Goal: Task Accomplishment & Management: Complete application form

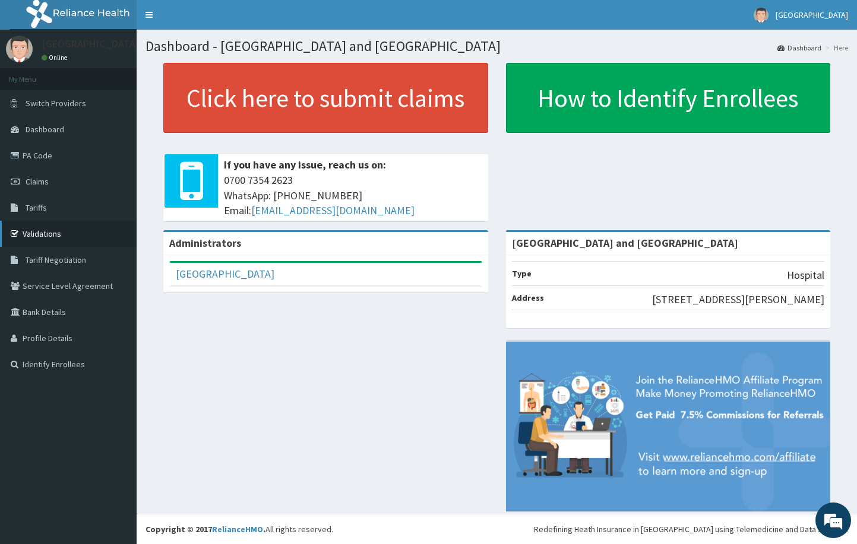
click at [39, 231] on link "Validations" at bounding box center [68, 234] width 137 height 26
click at [36, 180] on span "Claims" at bounding box center [37, 181] width 23 height 11
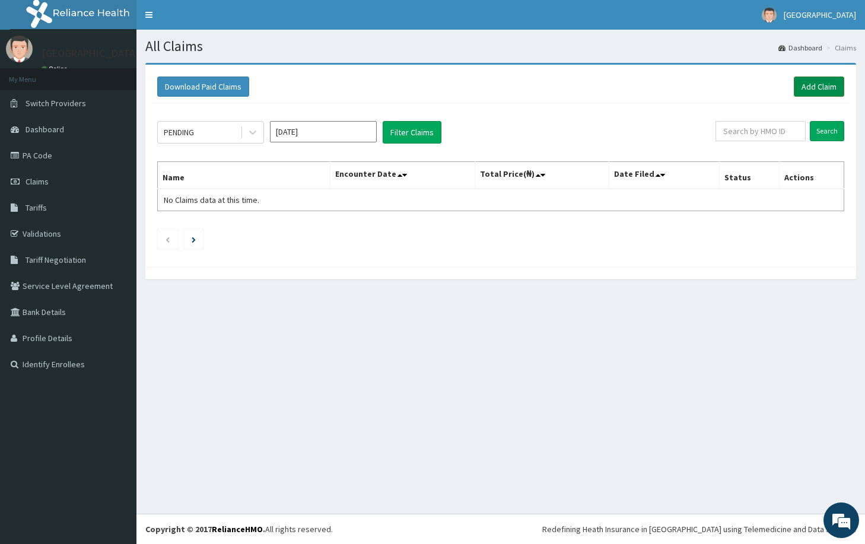
click at [813, 90] on link "Add Claim" at bounding box center [819, 87] width 50 height 20
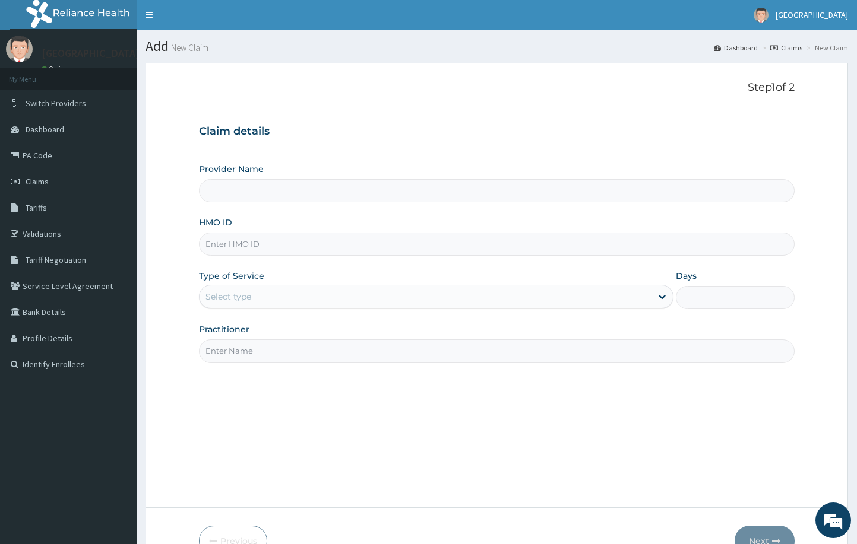
click at [304, 245] on input "HMO ID" at bounding box center [497, 244] width 596 height 23
type input "[GEOGRAPHIC_DATA] and [GEOGRAPHIC_DATA]"
paste input "ftc/10027/E"
type input "ftc/10027/E"
click at [414, 397] on div "Step 1 of 2 Claim details Provider Name De Rock Hospital and Diagnostic Center …" at bounding box center [497, 285] width 596 height 408
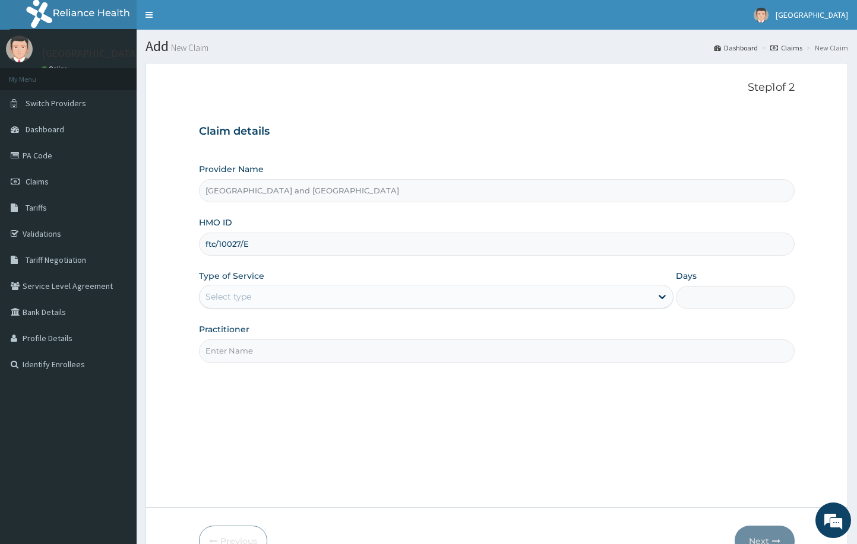
click at [289, 293] on div "Select type" at bounding box center [425, 296] width 452 height 19
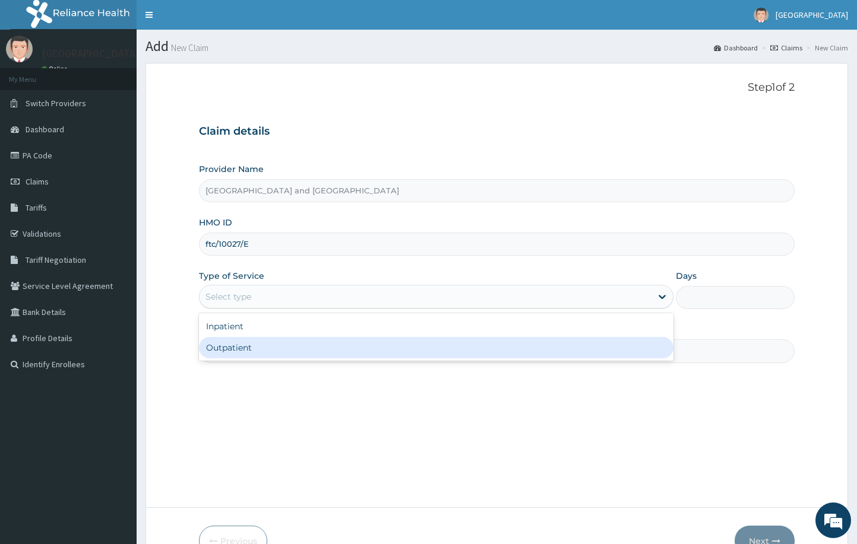
click at [286, 340] on div "Outpatient" at bounding box center [436, 347] width 475 height 21
type input "1"
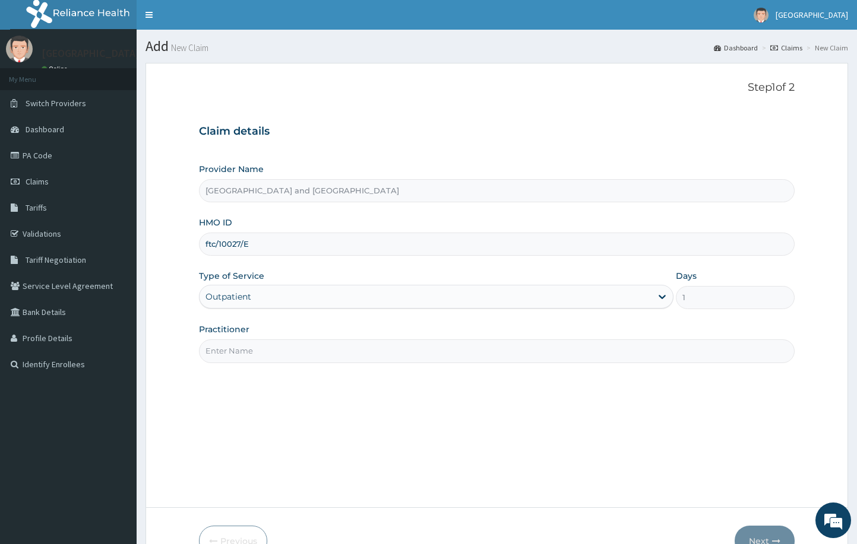
click at [284, 345] on input "Practitioner" at bounding box center [497, 351] width 596 height 23
type input "Dr Peter Ibom"
click at [752, 530] on button "Next" at bounding box center [764, 541] width 60 height 31
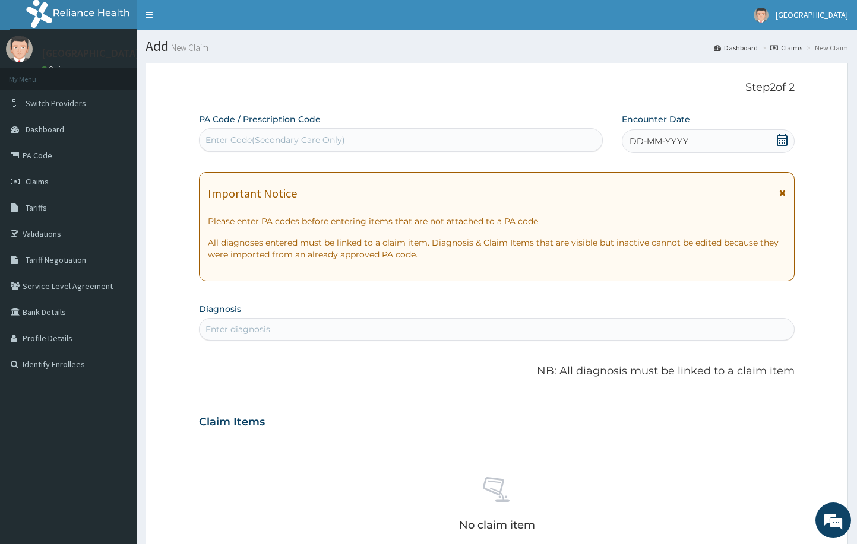
click at [712, 141] on div "DD-MM-YYYY" at bounding box center [707, 141] width 173 height 24
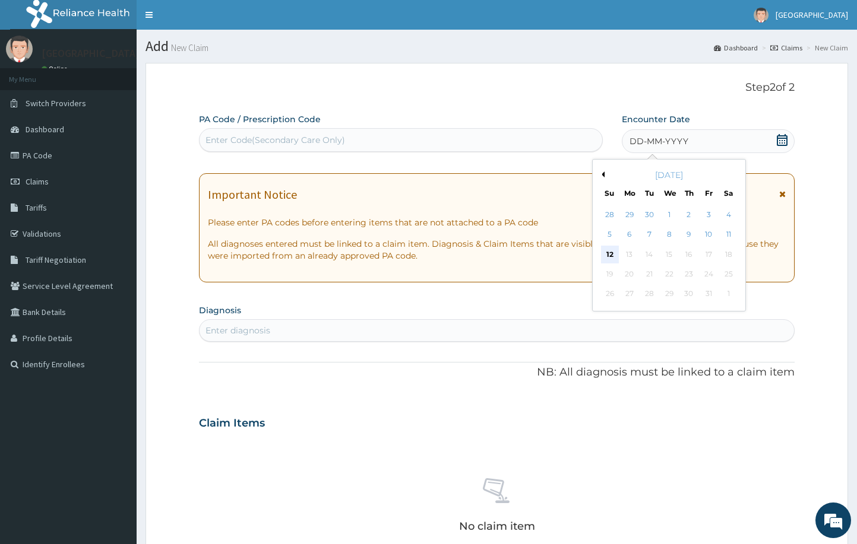
click at [611, 253] on div "12" at bounding box center [610, 255] width 18 height 18
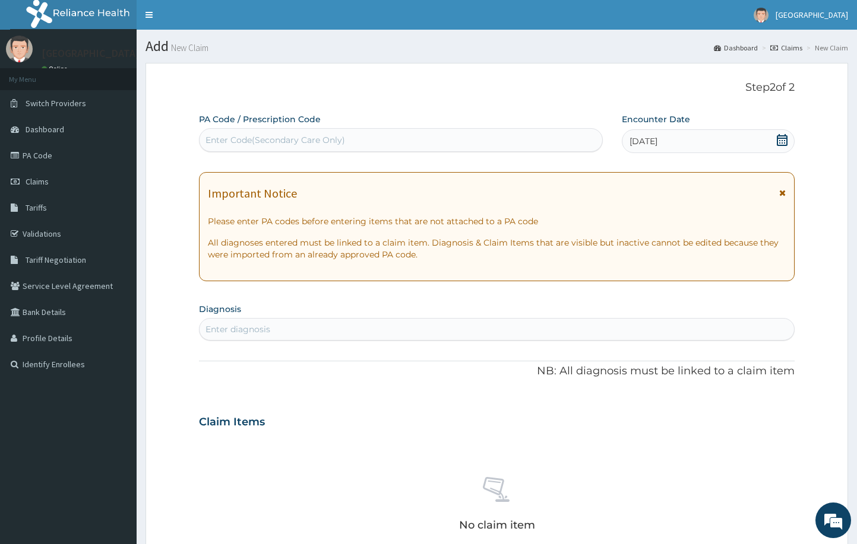
click at [382, 326] on div "Enter diagnosis" at bounding box center [496, 329] width 595 height 19
click at [420, 328] on div "Enter diagnosis" at bounding box center [496, 329] width 595 height 19
click at [354, 96] on div "Step 2 of 2 PA Code / Prescription Code Enter Code(Secondary Care Only) Encount…" at bounding box center [497, 404] width 596 height 646
click at [527, 133] on div "Enter Code(Secondary Care Only)" at bounding box center [400, 140] width 402 height 19
click at [835, 522] on em at bounding box center [833, 521] width 32 height 32
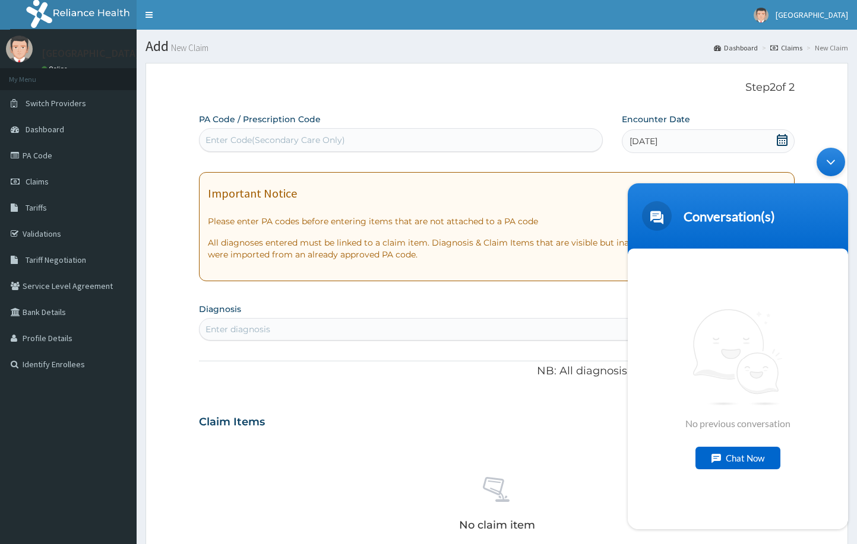
click at [757, 465] on div "Chat Now" at bounding box center [737, 458] width 85 height 23
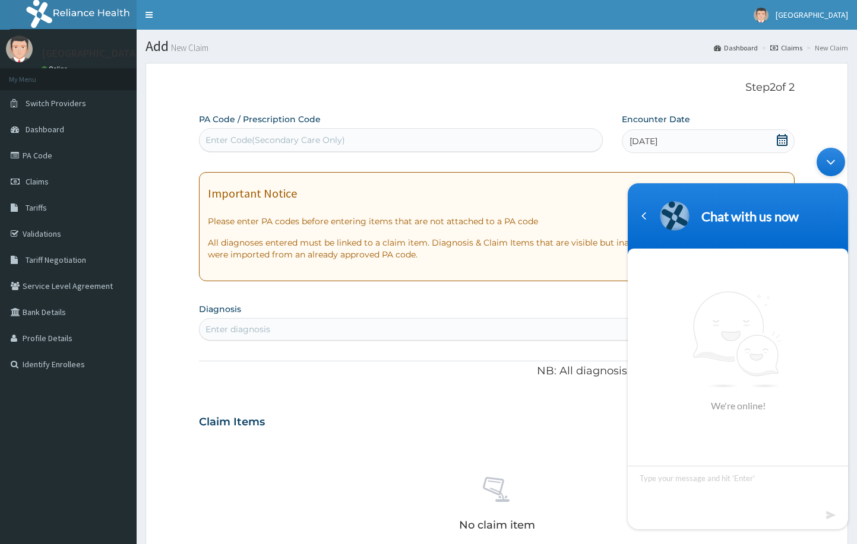
click at [757, 471] on textarea "Type your message and hit 'Enter'" at bounding box center [737, 487] width 220 height 42
type textarea "i"
click at [833, 168] on div "Minimize live chat window" at bounding box center [830, 162] width 28 height 28
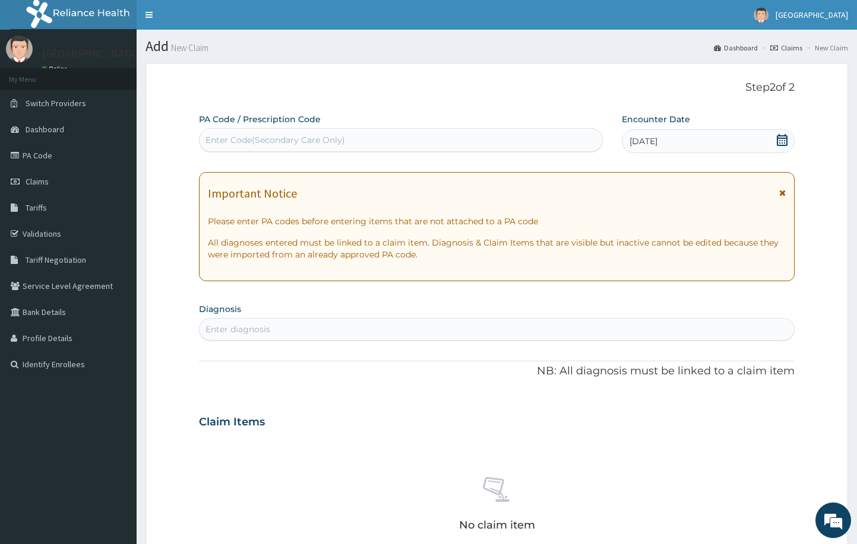
click at [326, 137] on div "Enter Code(Secondary Care Only)" at bounding box center [274, 140] width 139 height 12
click at [366, 397] on div "PA Code / Prescription Code Select is focused ,type to refine list, press Down …" at bounding box center [497, 420] width 596 height 614
